Goal: Task Accomplishment & Management: Use online tool/utility

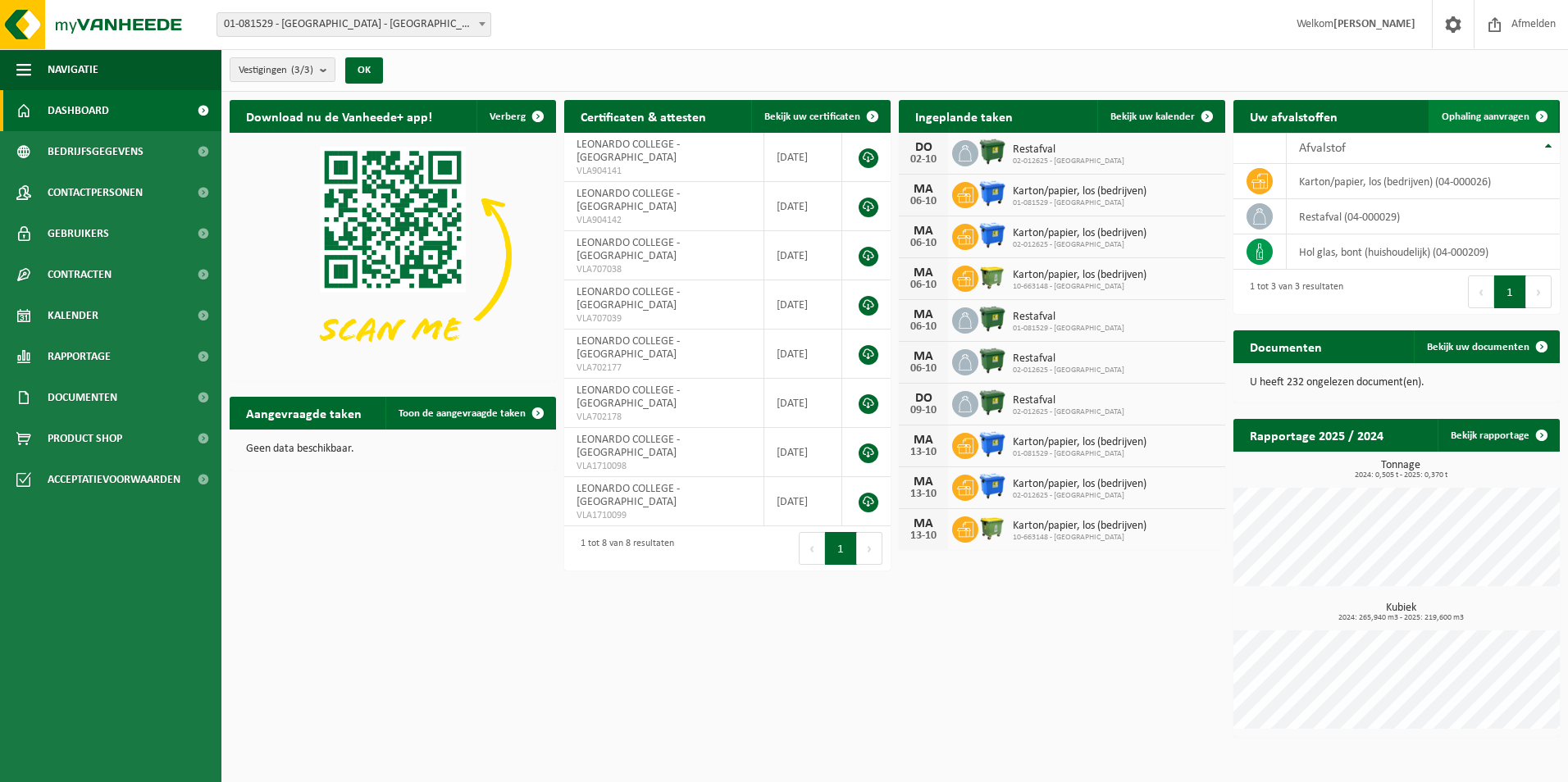
click at [1504, 112] on span "Ophaling aanvragen" at bounding box center [1485, 117] width 88 height 11
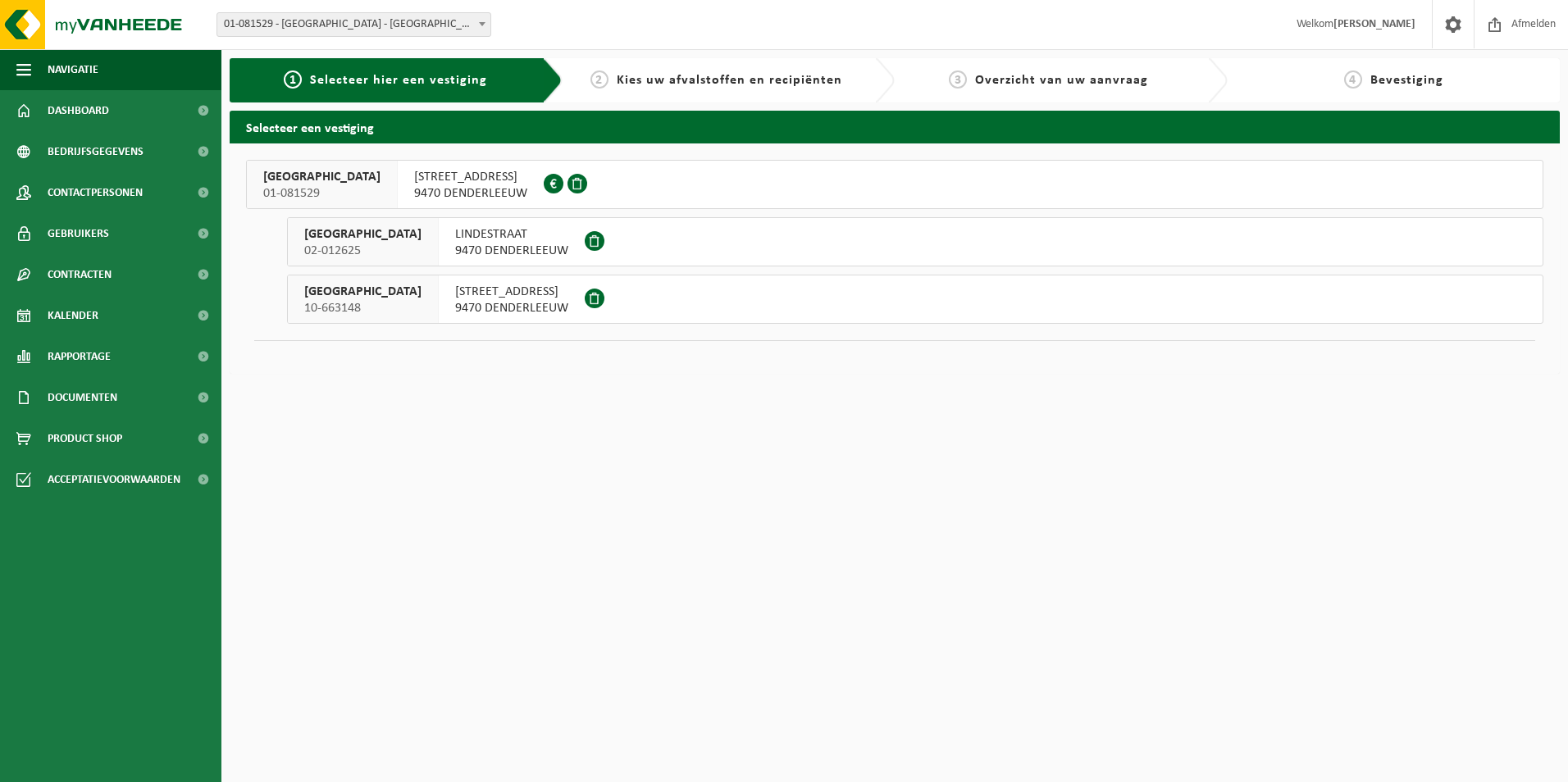
click at [403, 243] on span "02-012625" at bounding box center [363, 251] width 117 height 17
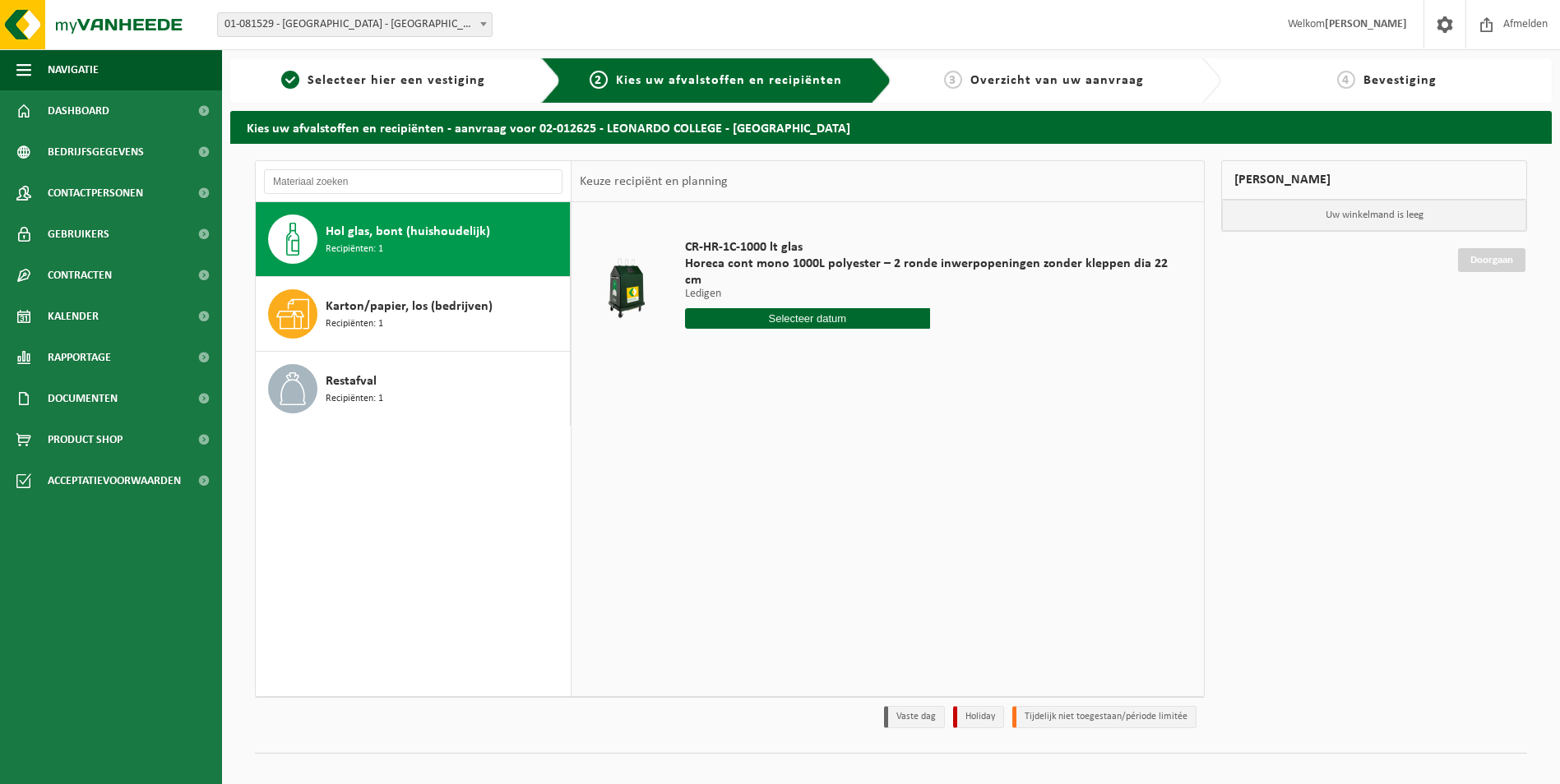
click at [391, 239] on span "Hol glas, bont (huishoudelijk)" at bounding box center [408, 232] width 164 height 20
click at [844, 308] on input "text" at bounding box center [807, 318] width 245 height 21
click at [788, 414] on div "9" at bounding box center [787, 422] width 29 height 27
type input "Van 2025-10-09"
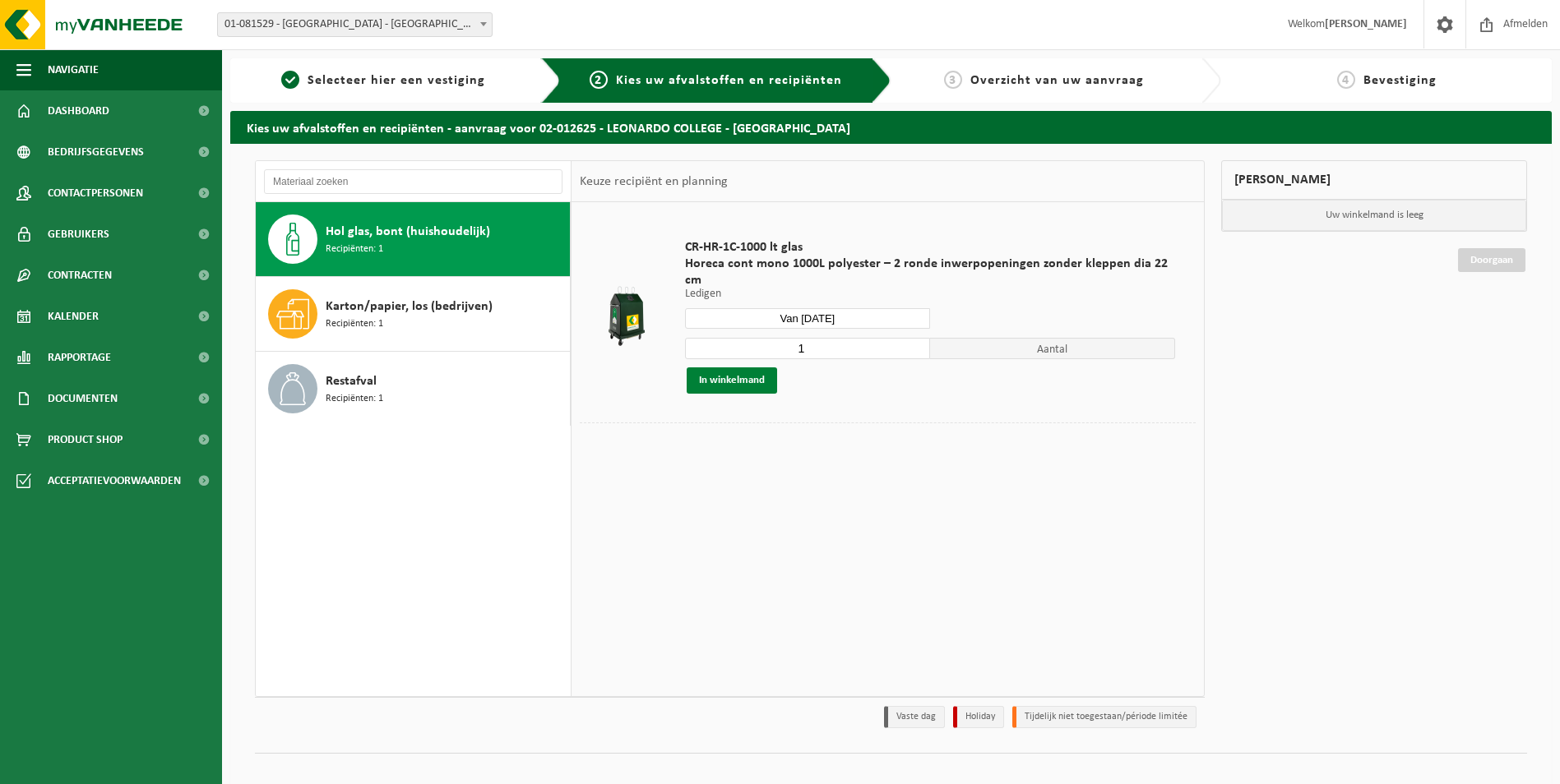
click at [730, 367] on button "In winkelmand" at bounding box center [731, 380] width 90 height 27
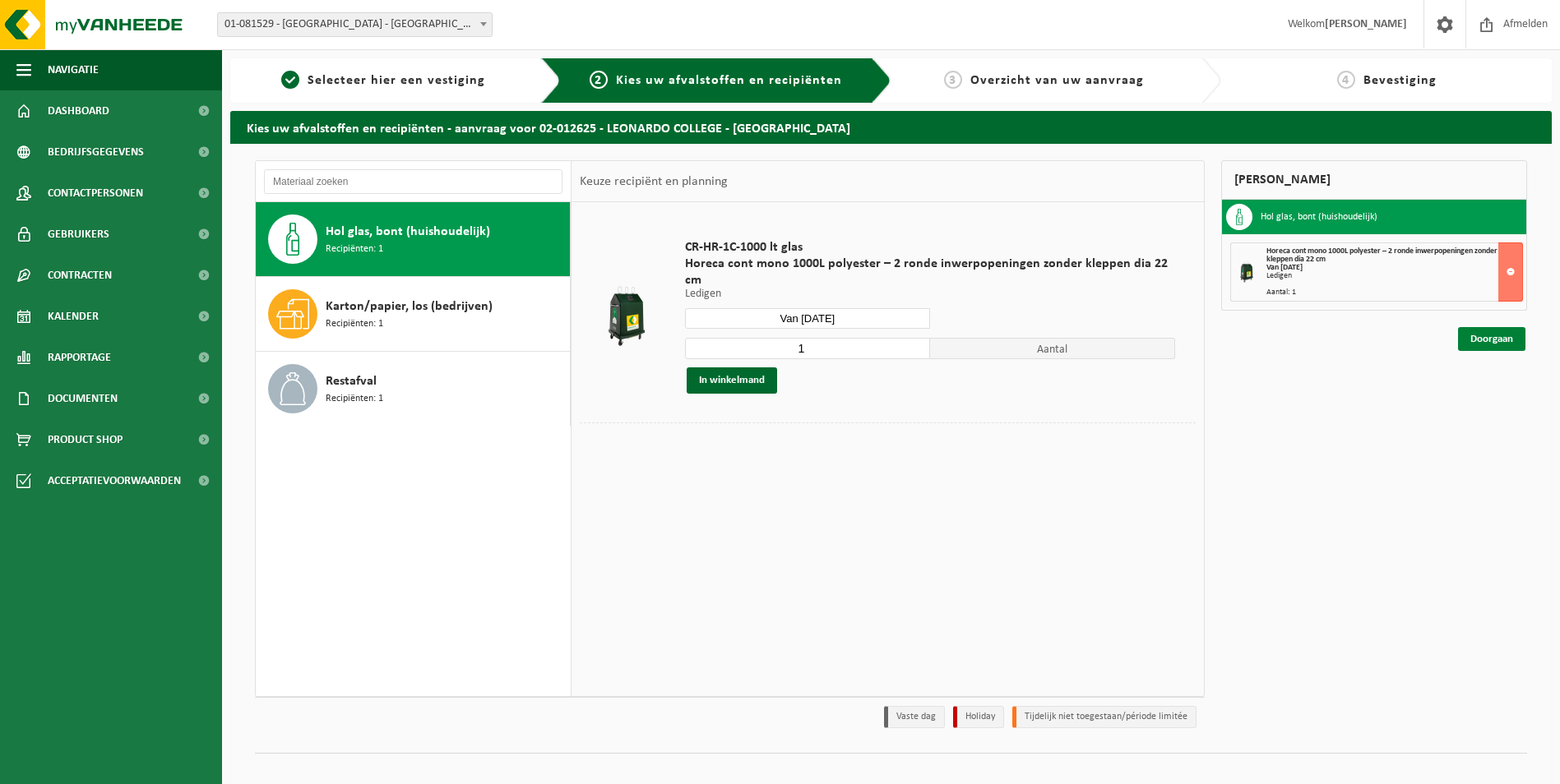
click at [1501, 340] on link "Doorgaan" at bounding box center [1491, 339] width 67 height 24
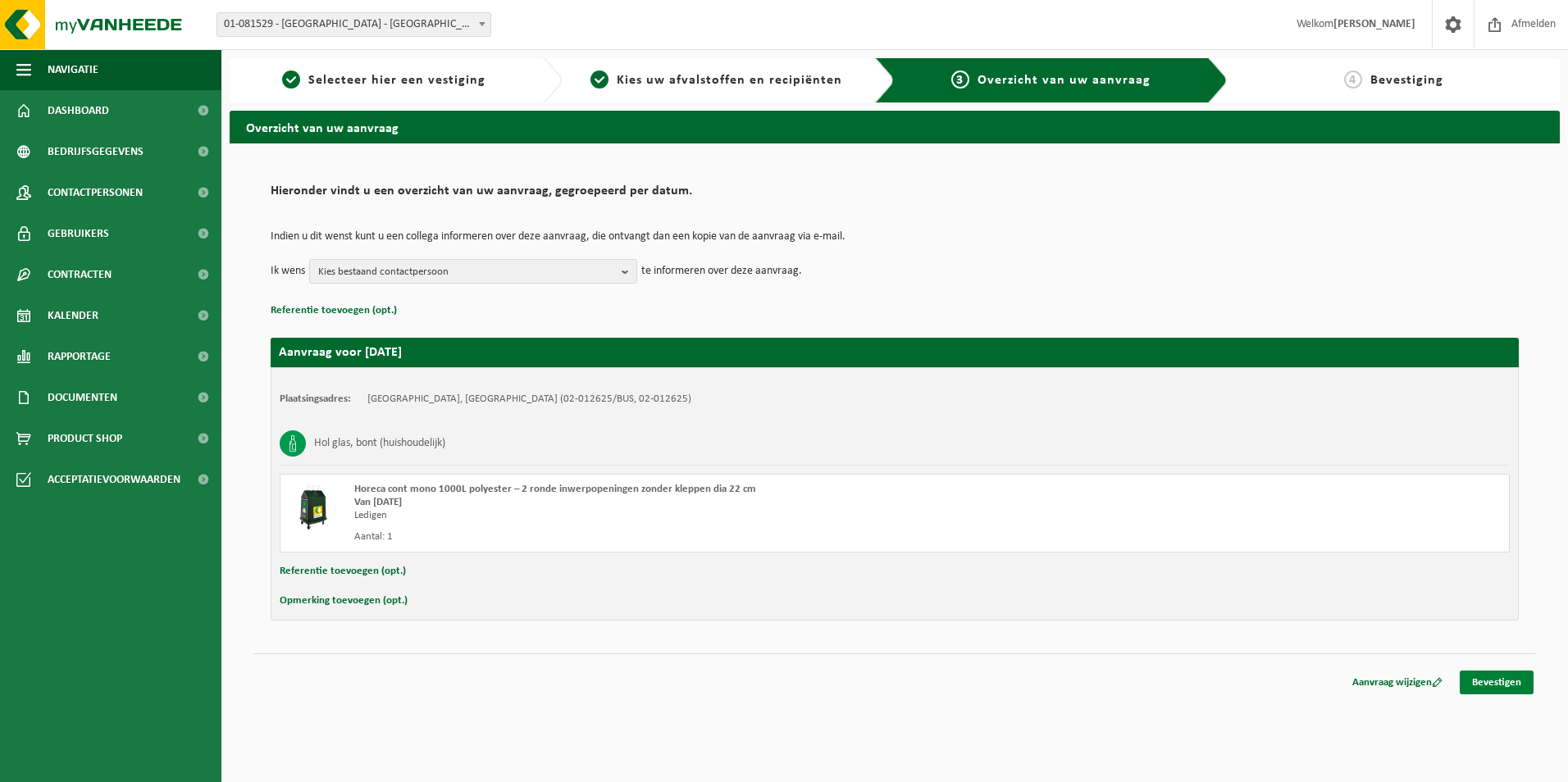
click at [1489, 686] on link "Bevestigen" at bounding box center [1496, 683] width 74 height 24
